Goal: Task Accomplishment & Management: Manage account settings

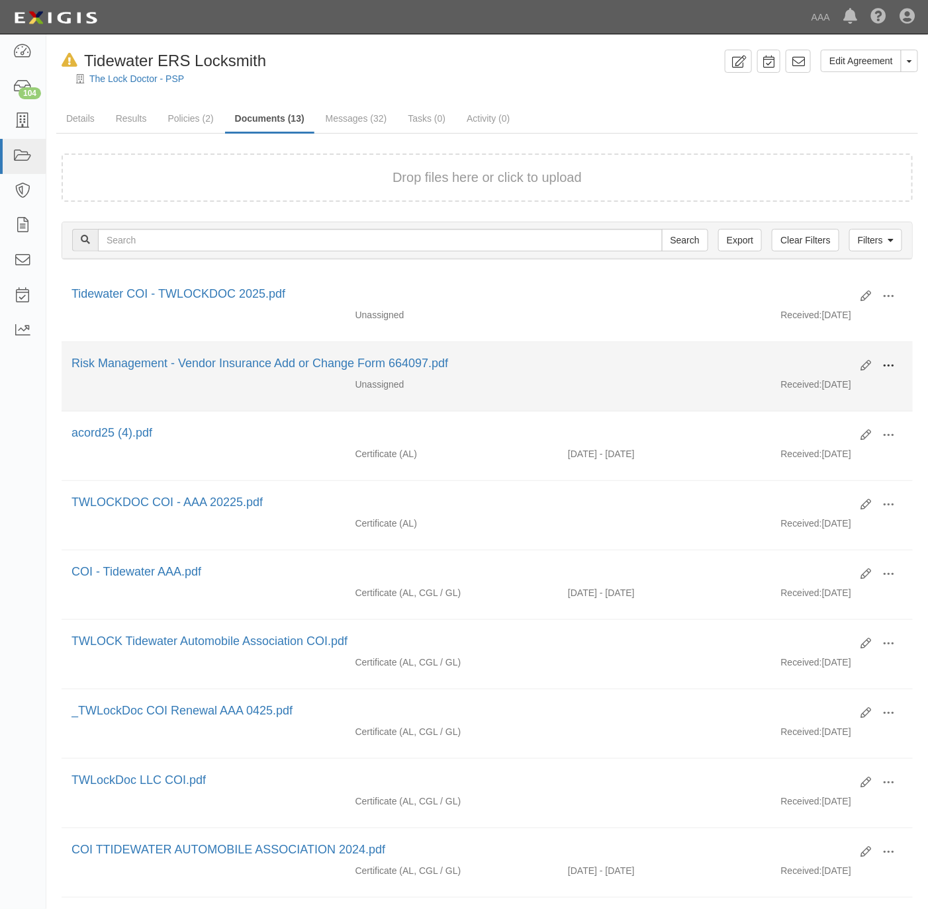
click at [894, 365] on button at bounding box center [888, 366] width 29 height 23
click at [837, 392] on link "View" at bounding box center [824, 385] width 105 height 24
drag, startPoint x: 892, startPoint y: 370, endPoint x: 884, endPoint y: 373, distance: 9.2
click at [892, 370] on span at bounding box center [888, 366] width 12 height 12
click at [810, 435] on link "Archive" at bounding box center [824, 434] width 105 height 24
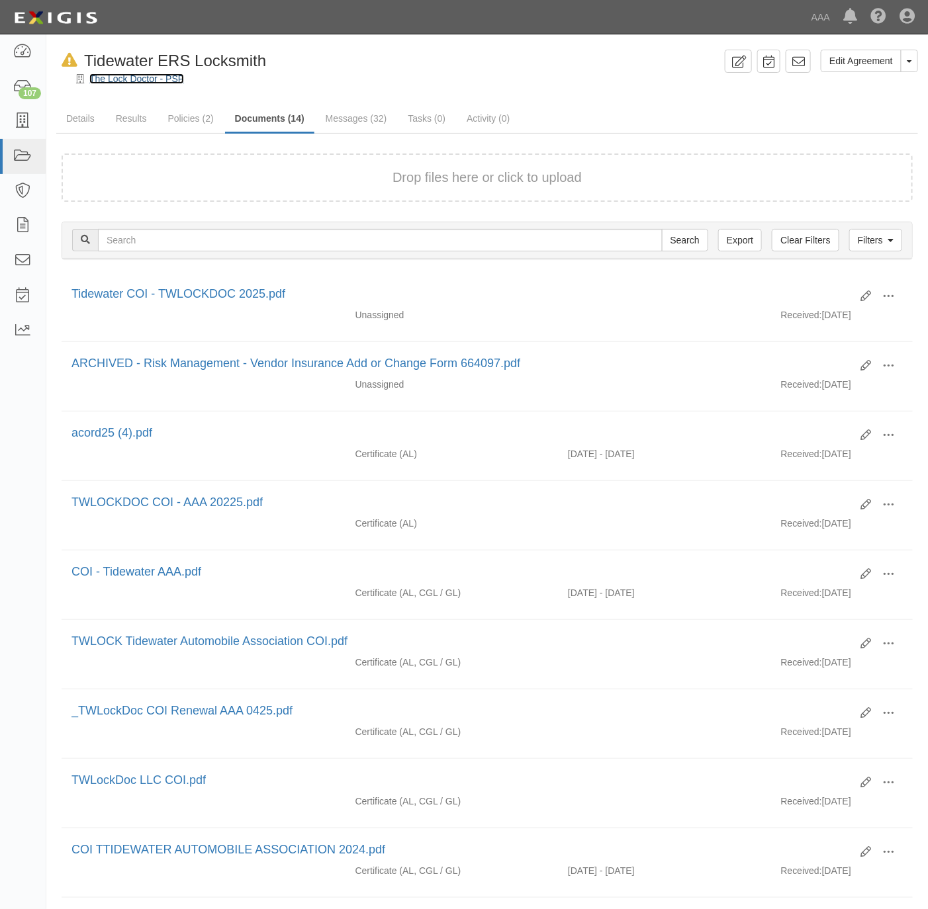
click at [104, 80] on link "The Lock Doctor - PSP" at bounding box center [136, 78] width 95 height 11
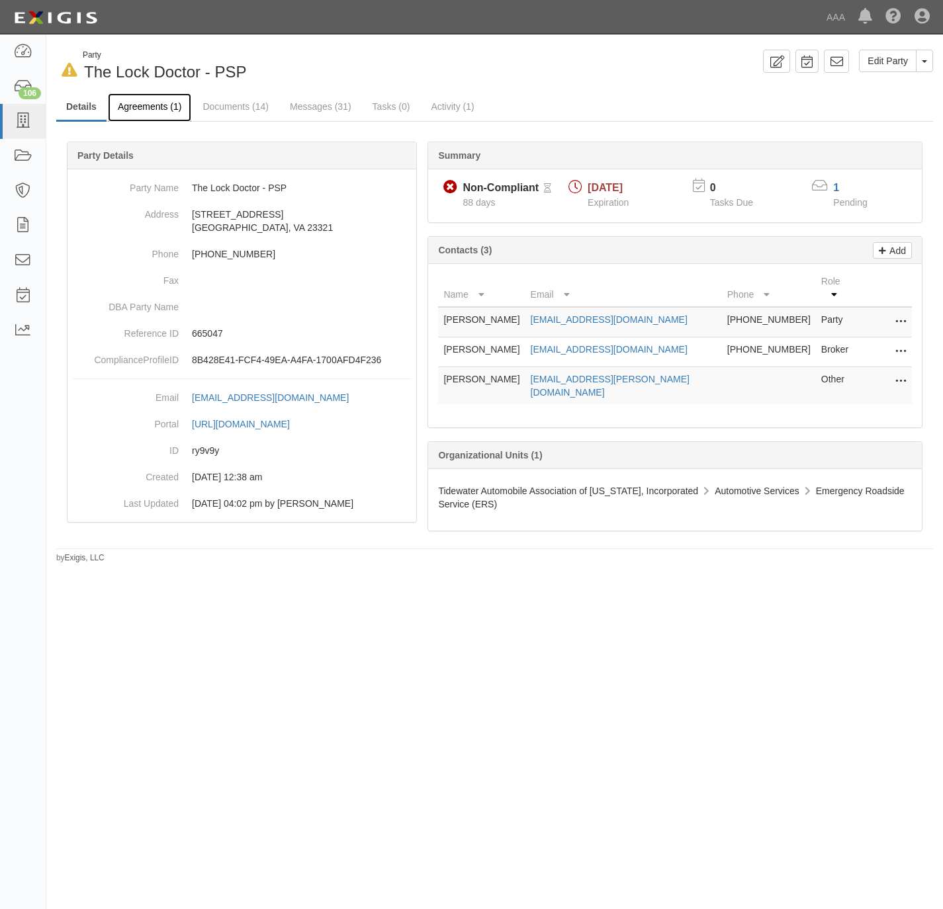
click at [129, 106] on link "Agreements (1)" at bounding box center [149, 107] width 83 height 28
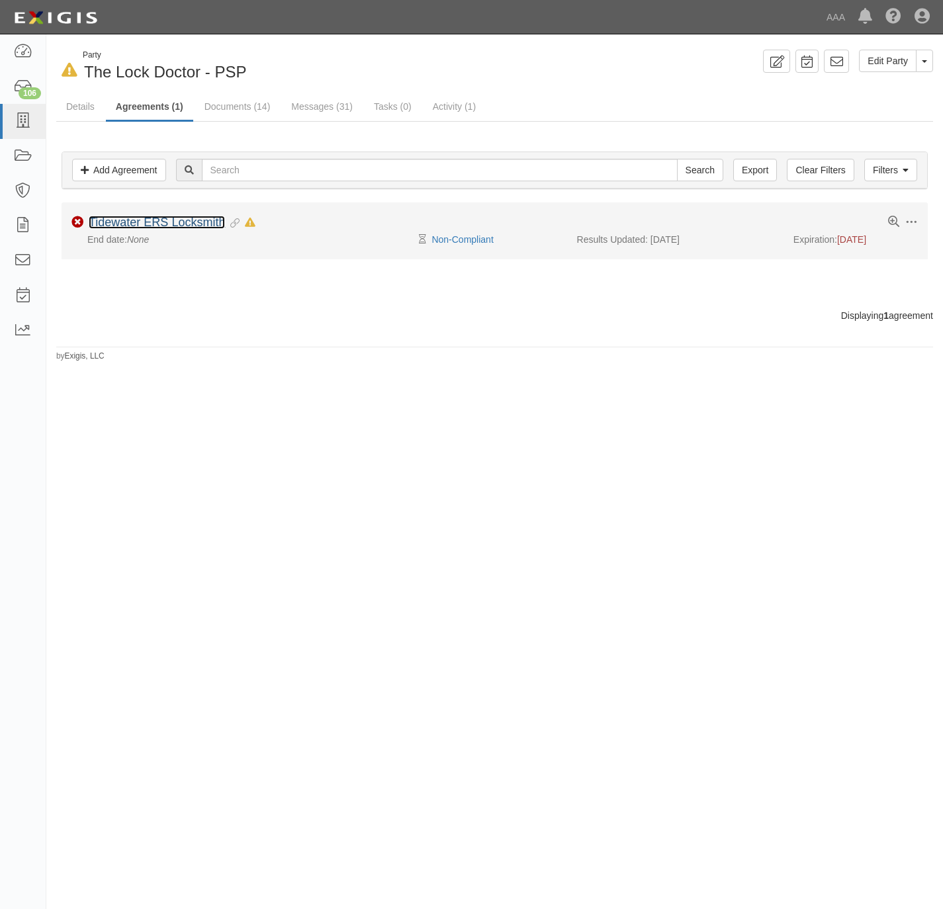
click at [128, 223] on link "Tidewater ERS Locksmith" at bounding box center [157, 222] width 136 height 13
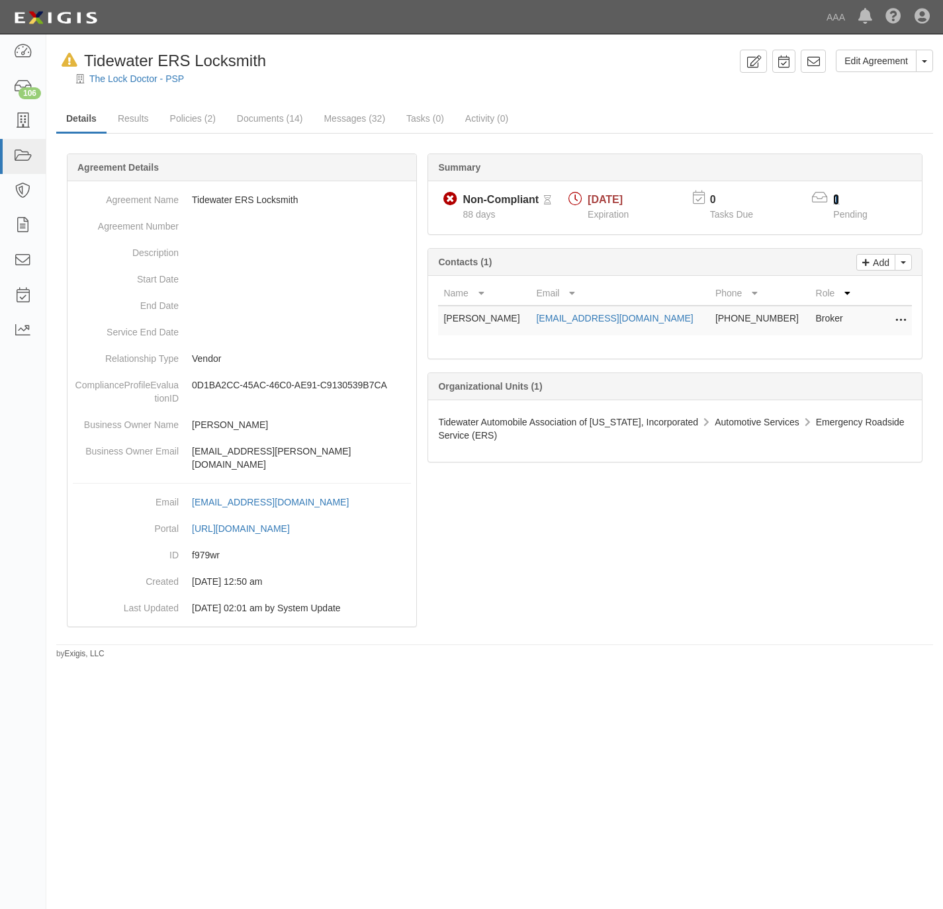
click at [836, 197] on link "1" at bounding box center [836, 199] width 6 height 11
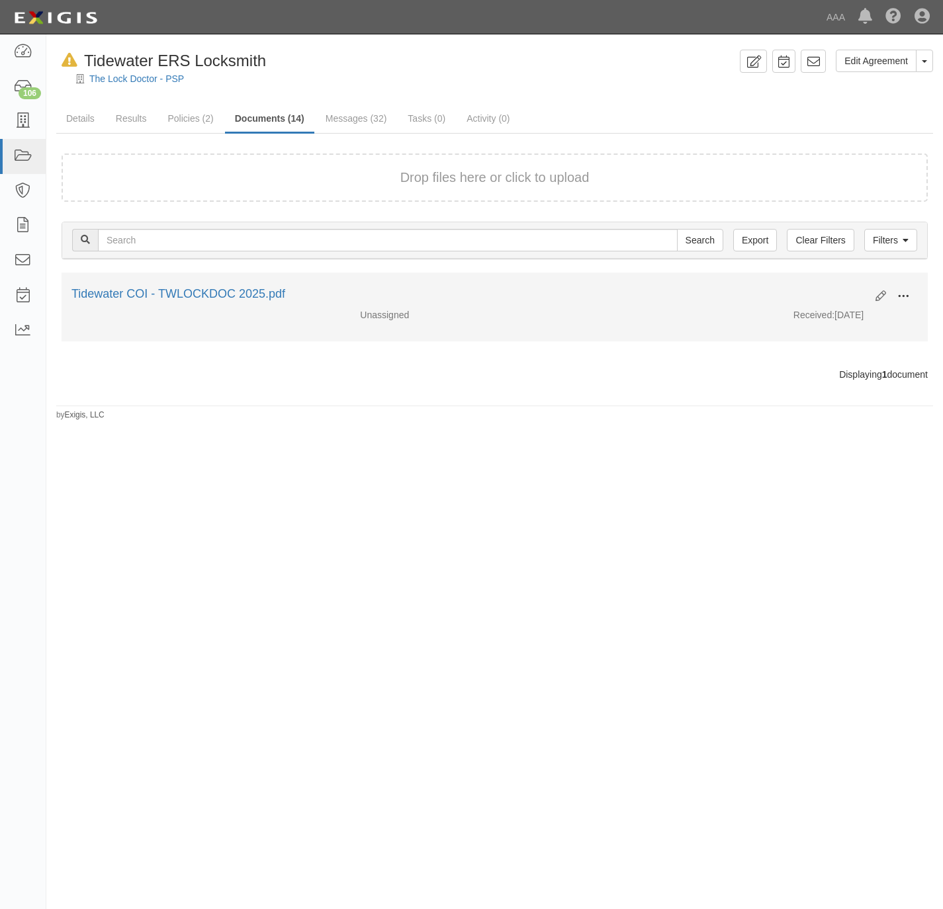
click at [897, 296] on span at bounding box center [903, 297] width 12 height 12
click at [860, 316] on link "View" at bounding box center [839, 316] width 105 height 24
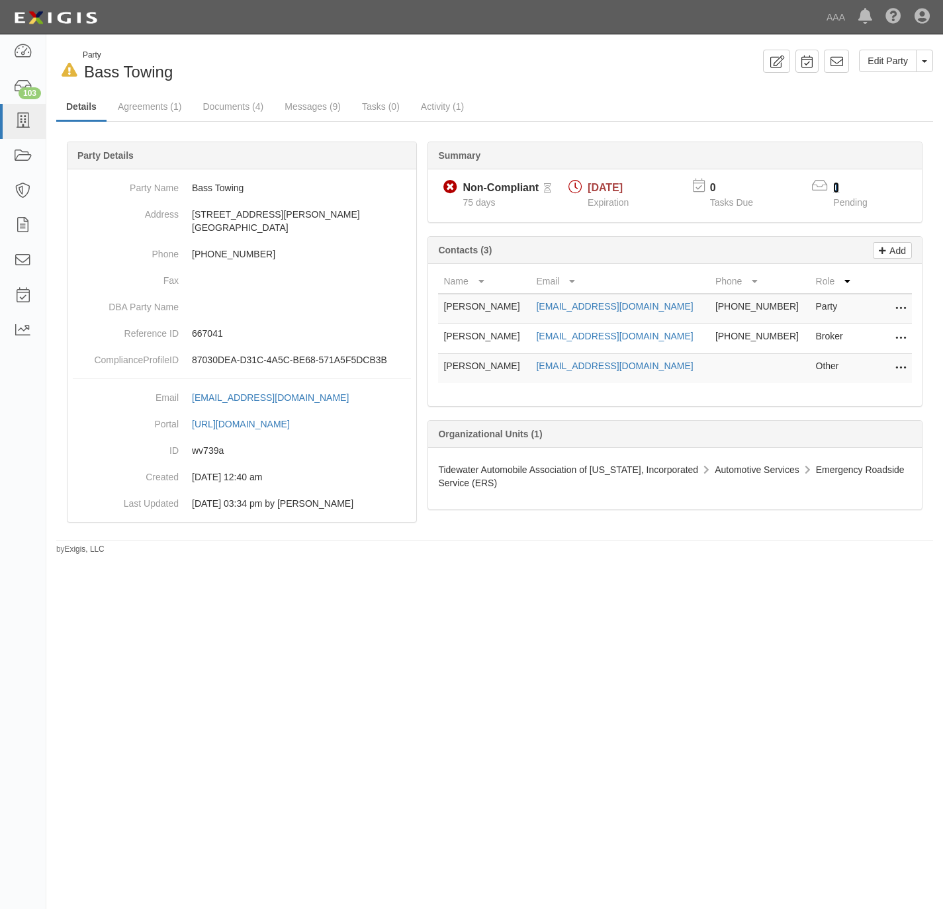
click at [834, 189] on link "1" at bounding box center [836, 187] width 6 height 11
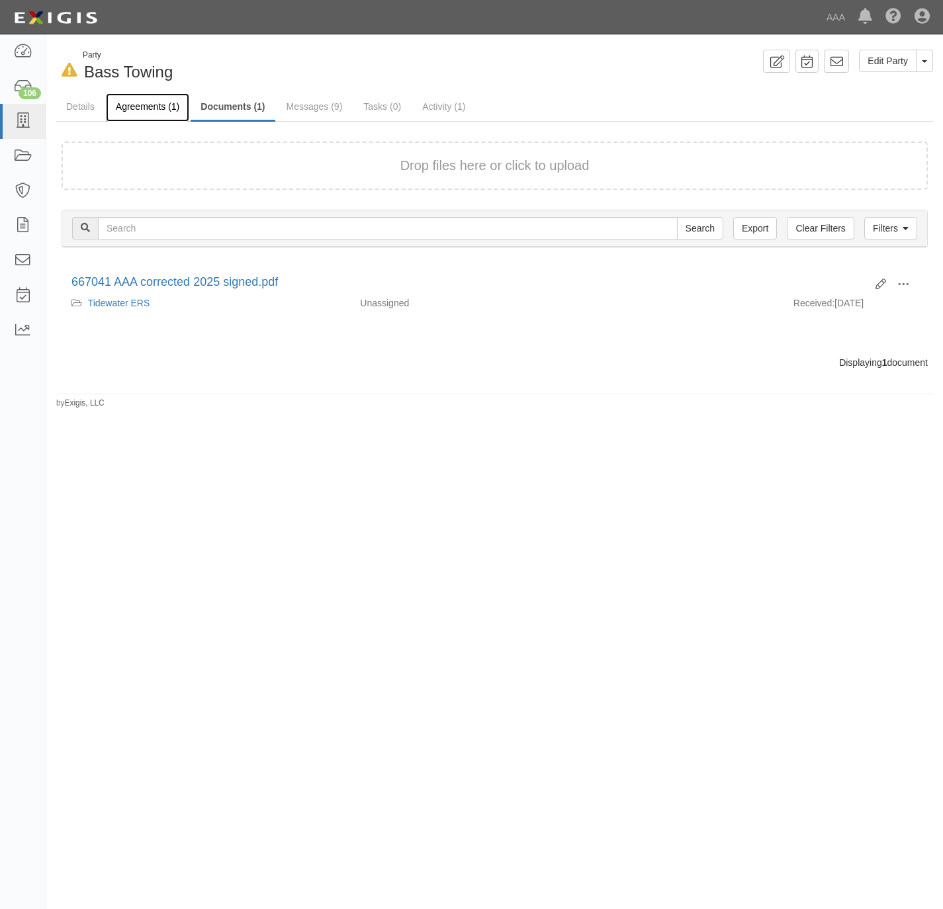
click at [136, 100] on link "Agreements (1)" at bounding box center [147, 107] width 83 height 28
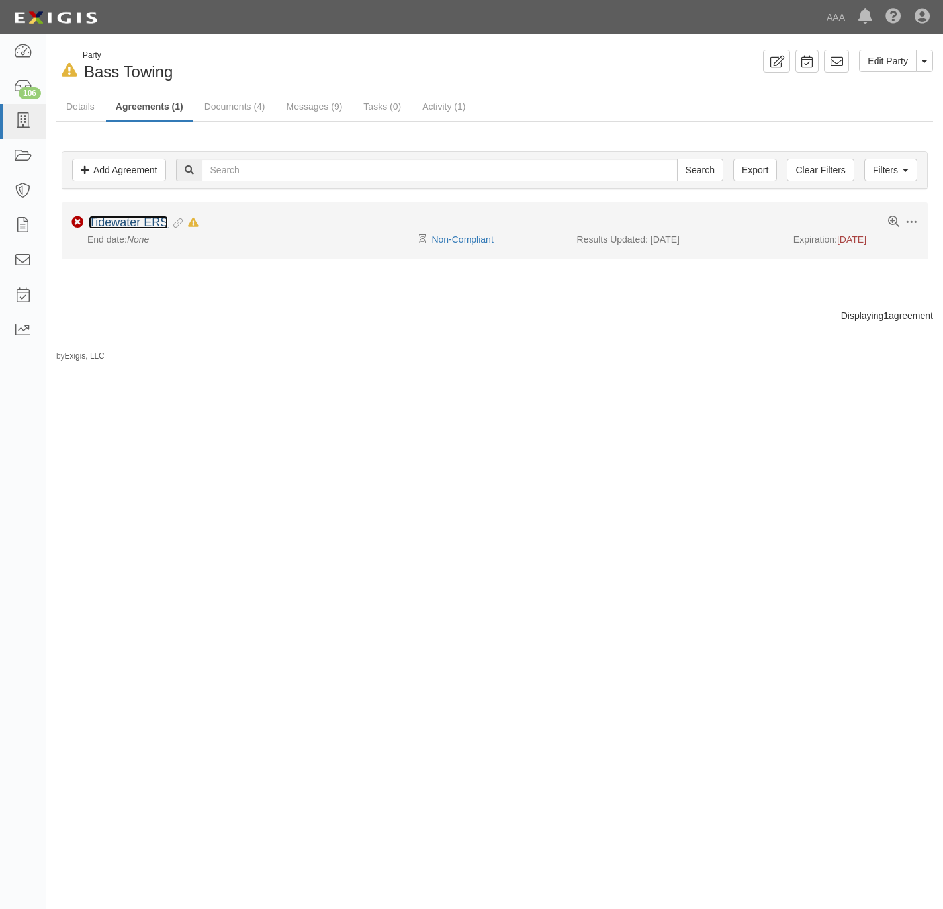
click at [142, 218] on link "Tidewater ERS" at bounding box center [128, 222] width 79 height 13
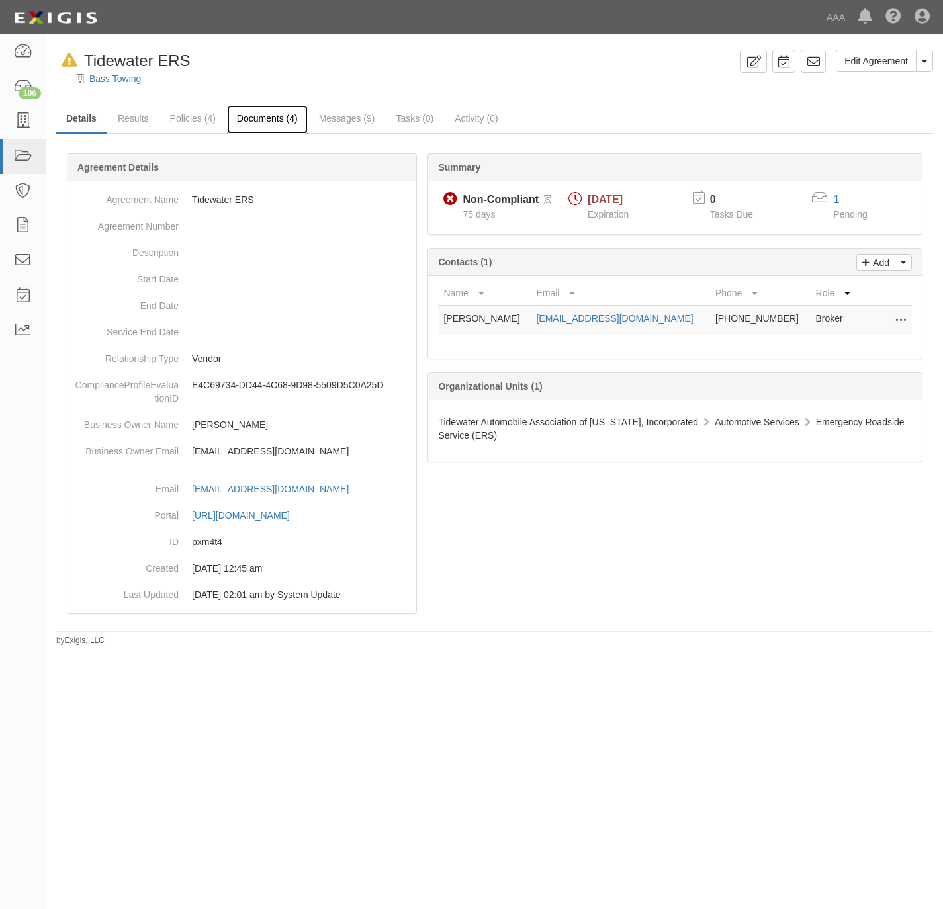
click at [255, 121] on link "Documents (4)" at bounding box center [267, 119] width 81 height 28
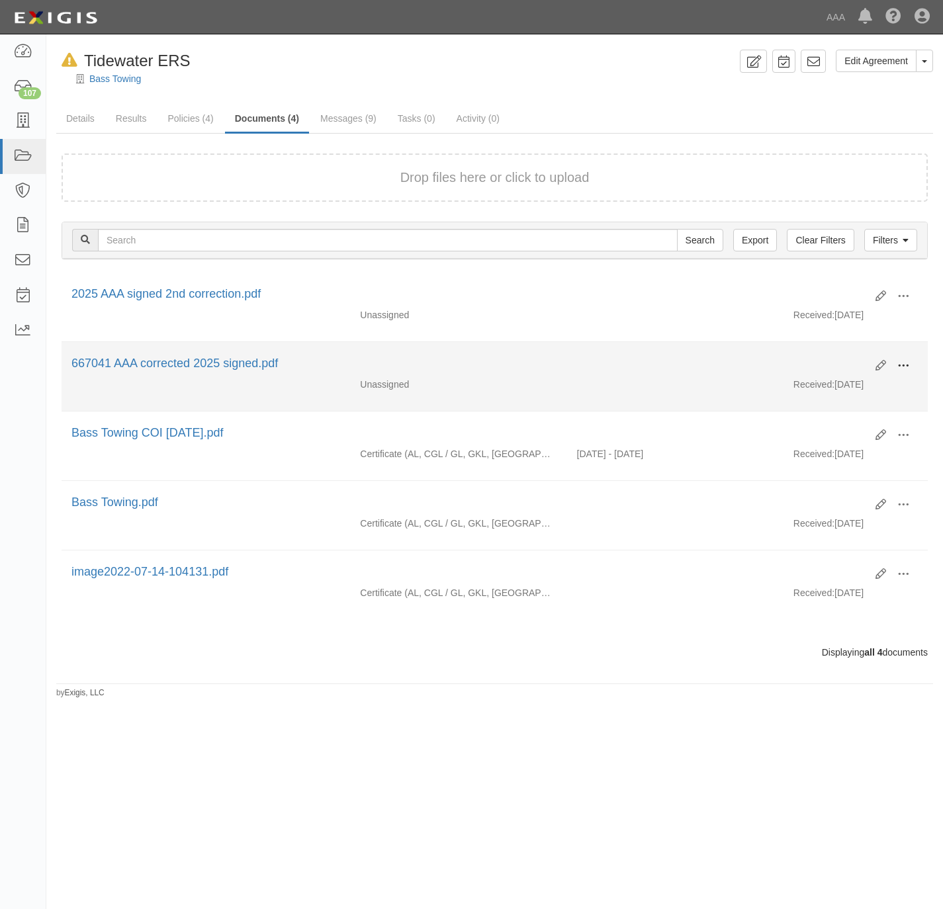
click at [906, 364] on span at bounding box center [903, 366] width 12 height 12
click at [839, 437] on link "Archive" at bounding box center [839, 434] width 105 height 24
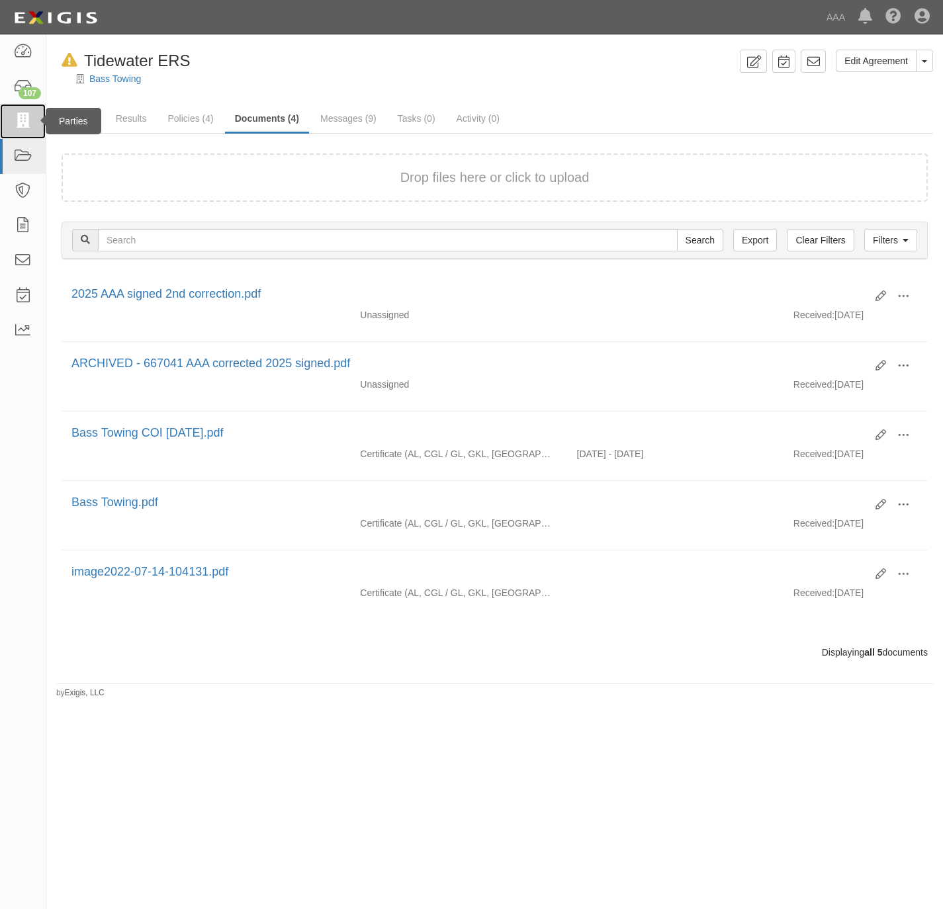
drag, startPoint x: 23, startPoint y: 127, endPoint x: 62, endPoint y: 133, distance: 40.2
click at [24, 126] on icon at bounding box center [22, 121] width 19 height 15
